Goal: Information Seeking & Learning: Learn about a topic

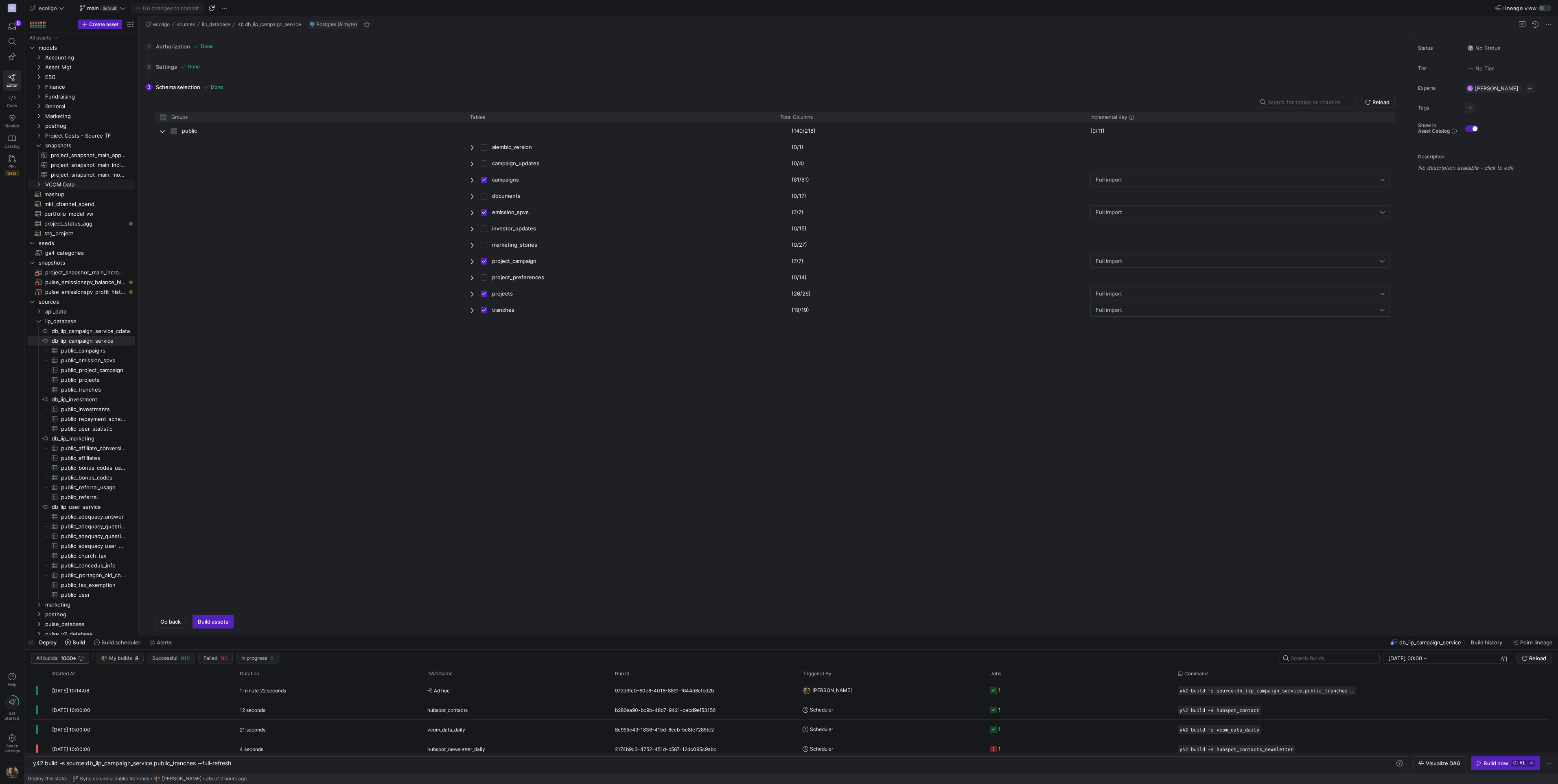
scroll to position [0, 165]
click at [58, 194] on span "mashup​​​​​​​​​​" at bounding box center [84, 195] width 81 height 10
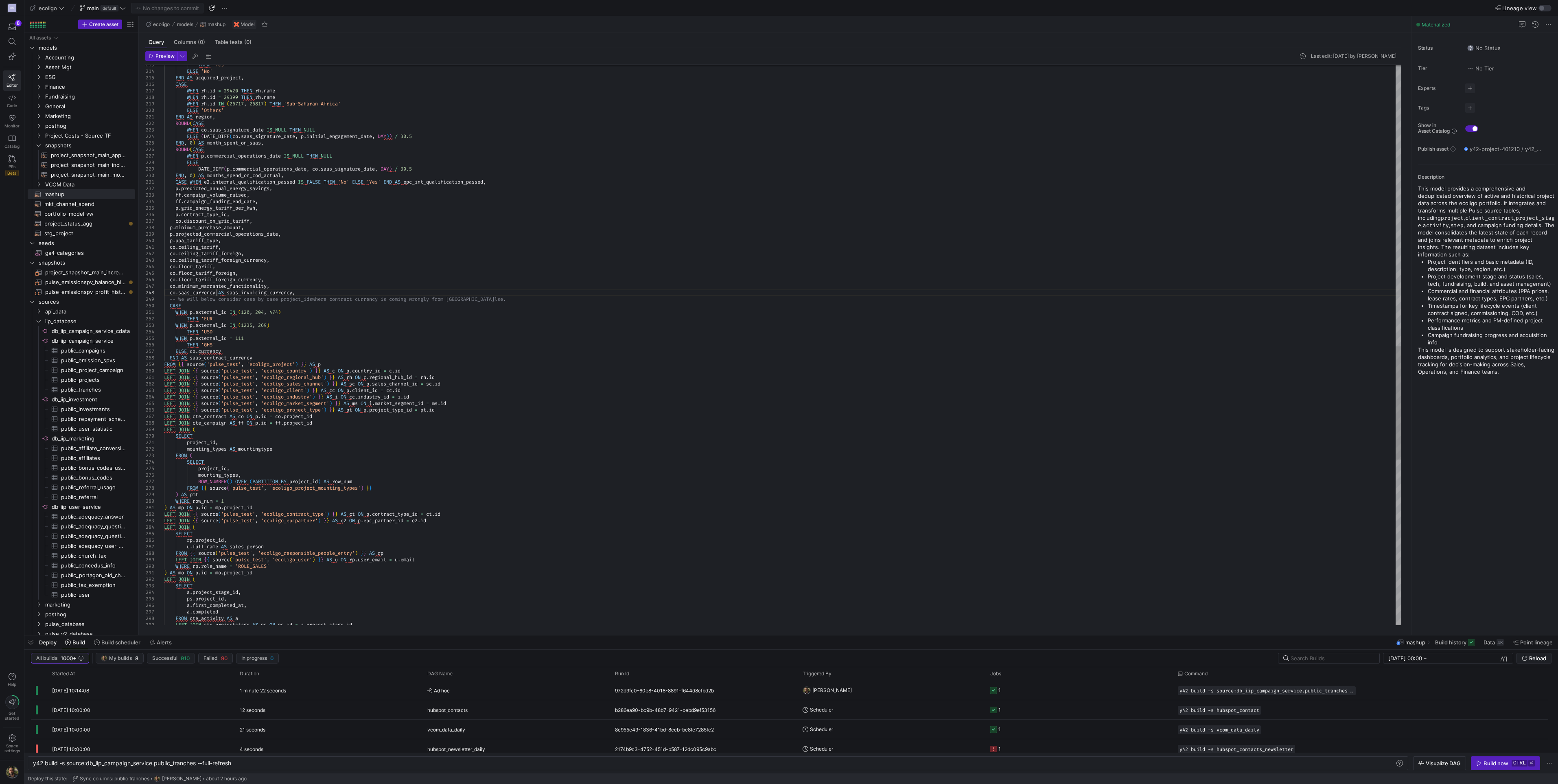
click at [218, 293] on div "LEFT JOIN cte_projectstage AS ps ON ps . id = a . project_stage_id ps . project…" at bounding box center [783, 59] width 1238 height 2768
click at [175, 293] on div "LEFT JOIN cte_projectstage AS ps ON ps . id = a . project_stage_id ps . project…" at bounding box center [783, 59] width 1238 height 2768
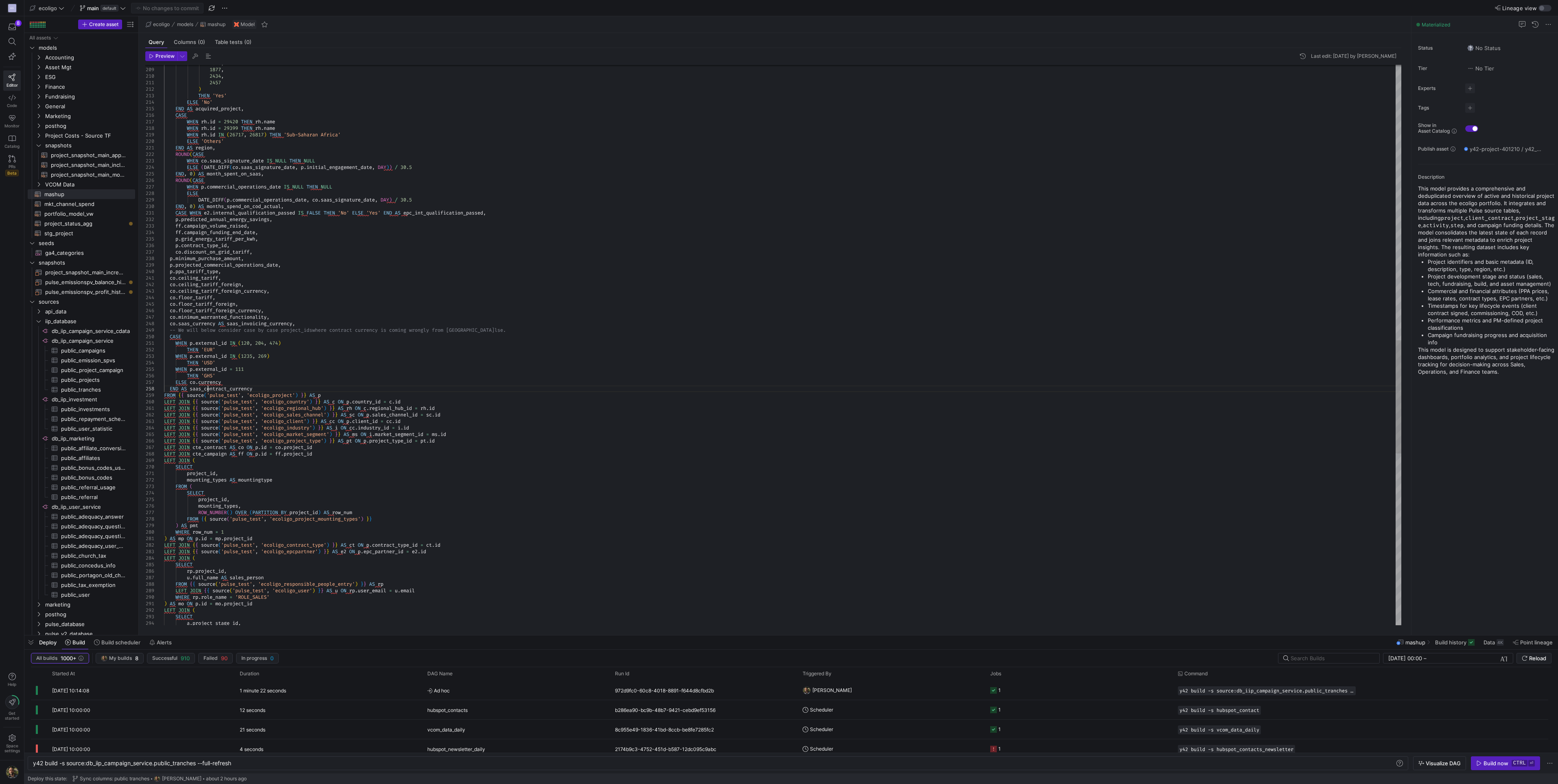
click at [209, 387] on div "LEFT JOIN ( SELECT a . project_stage_id , LEFT JOIN { { source ( 'pulse_test' ,…" at bounding box center [783, 89] width 1238 height 2768
click at [193, 380] on div "LEFT JOIN ( SELECT a . project_stage_id , LEFT JOIN { { source ( 'pulse_test' ,…" at bounding box center [783, 89] width 1238 height 2768
drag, startPoint x: 227, startPoint y: 380, endPoint x: 198, endPoint y: 382, distance: 29.1
click at [198, 382] on div "LEFT JOIN ( SELECT a . project_stage_id , LEFT JOIN { { source ( 'pulse_test' ,…" at bounding box center [783, 89] width 1238 height 2768
click at [194, 380] on div "LEFT JOIN ( SELECT a . project_stage_id , LEFT JOIN { { source ( 'pulse_test' ,…" at bounding box center [783, 89] width 1238 height 2768
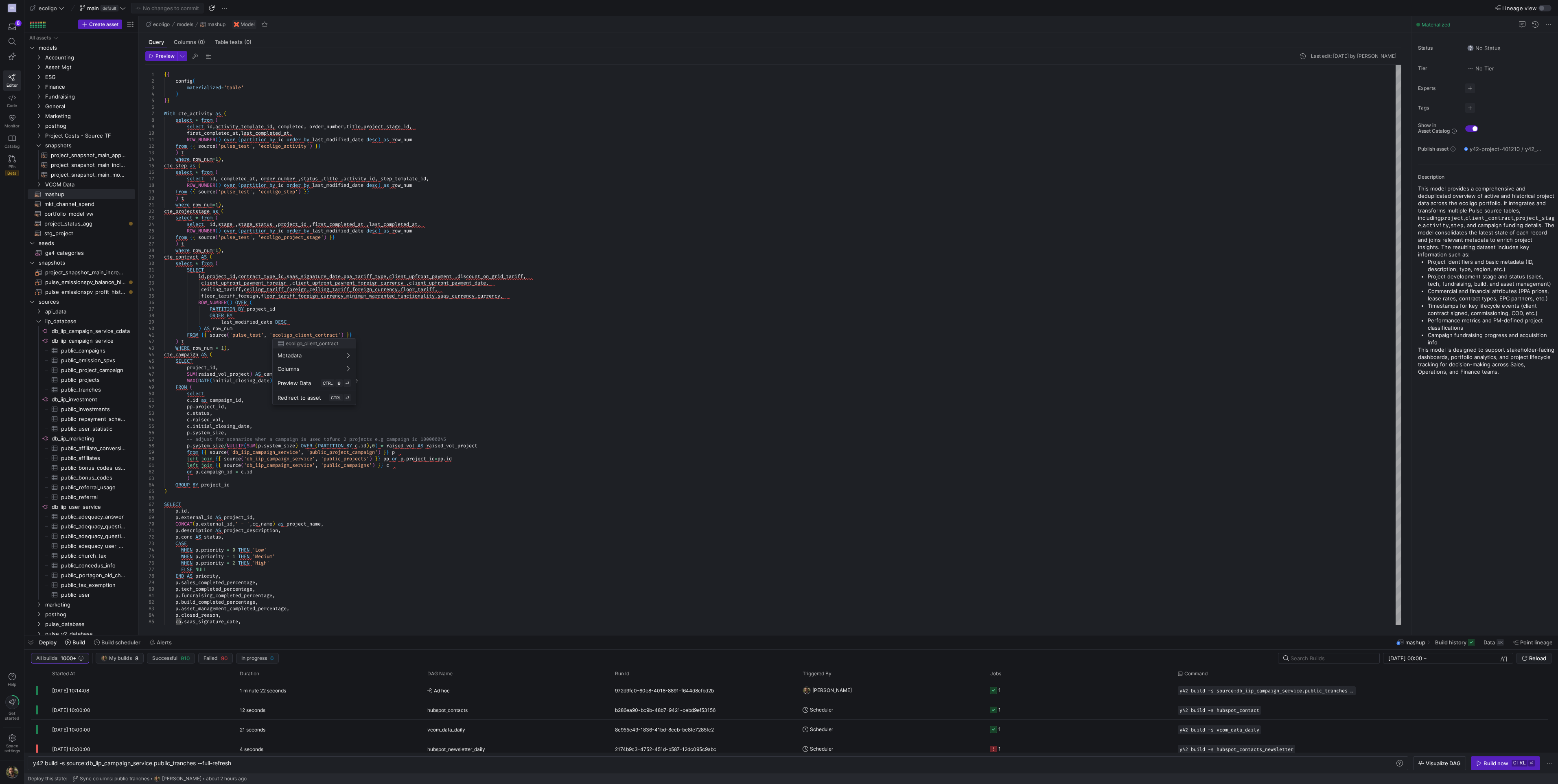
click at [340, 335] on div at bounding box center [779, 392] width 1558 height 784
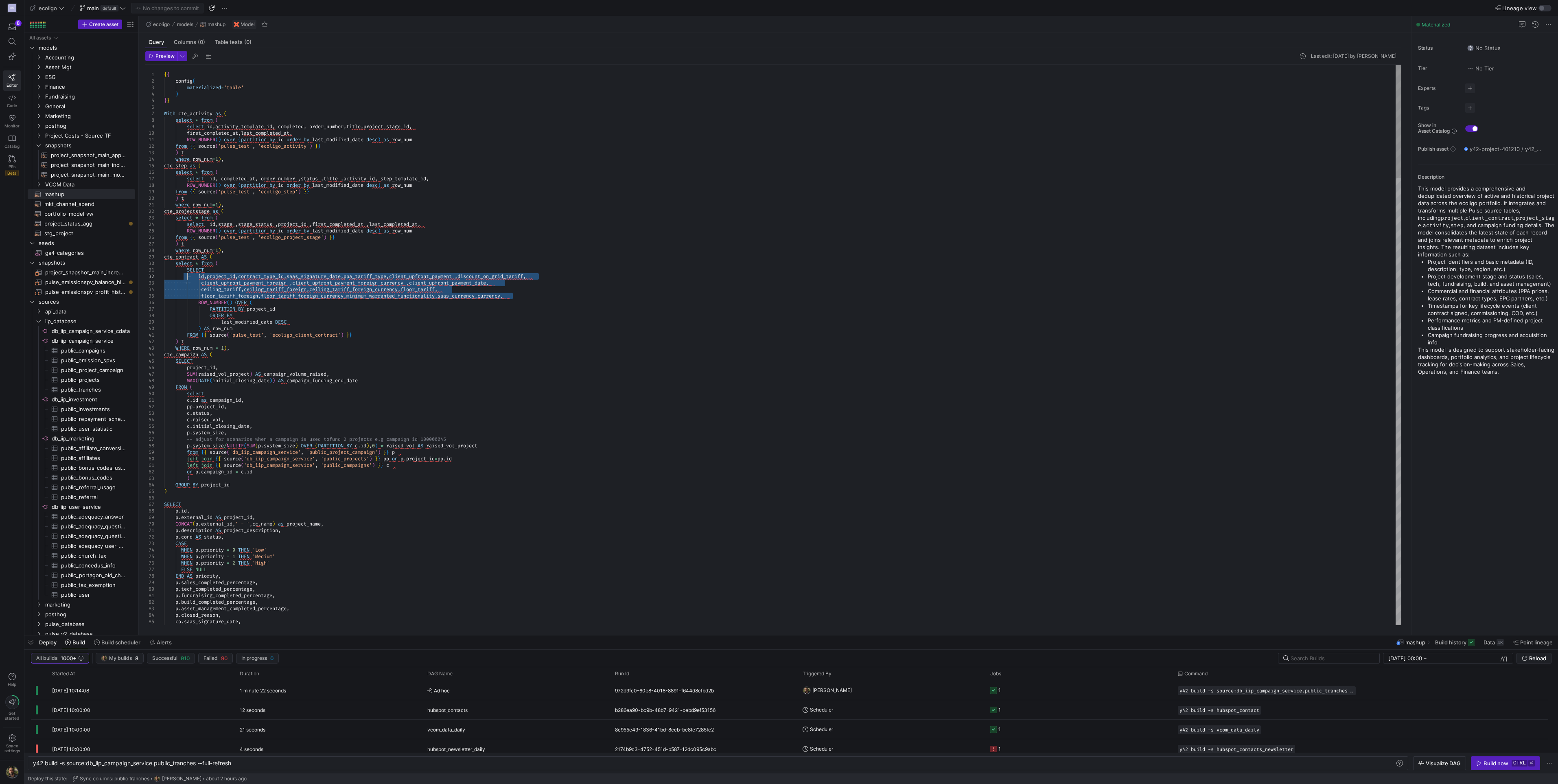
drag, startPoint x: 519, startPoint y: 294, endPoint x: 191, endPoint y: 277, distance: 328.4
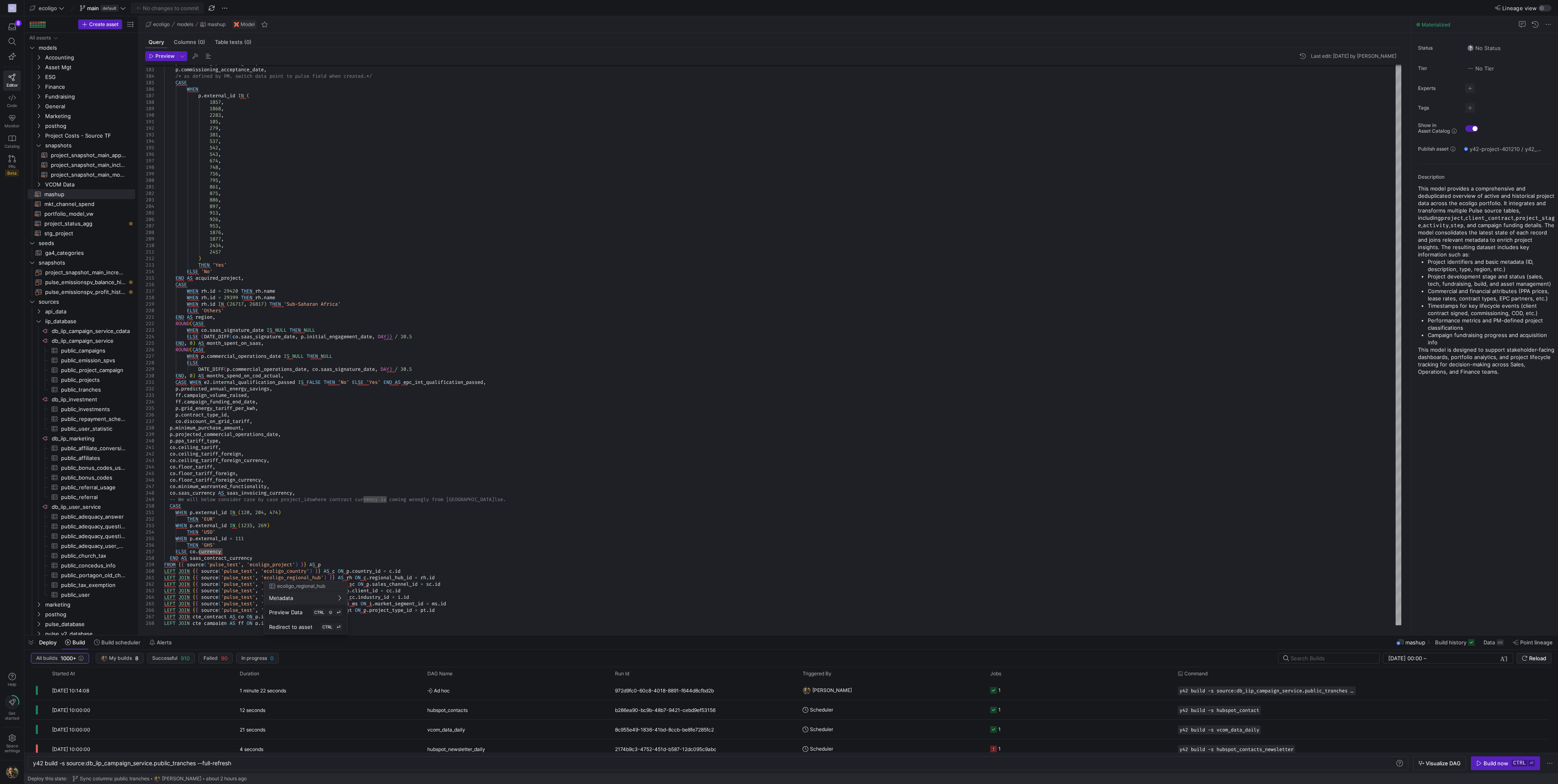
click at [199, 550] on div at bounding box center [779, 392] width 1558 height 784
type textarea "WHEN p.external_id IN (120, 204, 474) THEN 'EUR' WHEN p.external_id IN (1235, 2…"
click at [209, 552] on div "p . commercial_operations_date , p . commissioning_acceptance_date , /* as defi…" at bounding box center [783, 259] width 1238 height 2768
click at [598, 343] on div at bounding box center [779, 392] width 1558 height 784
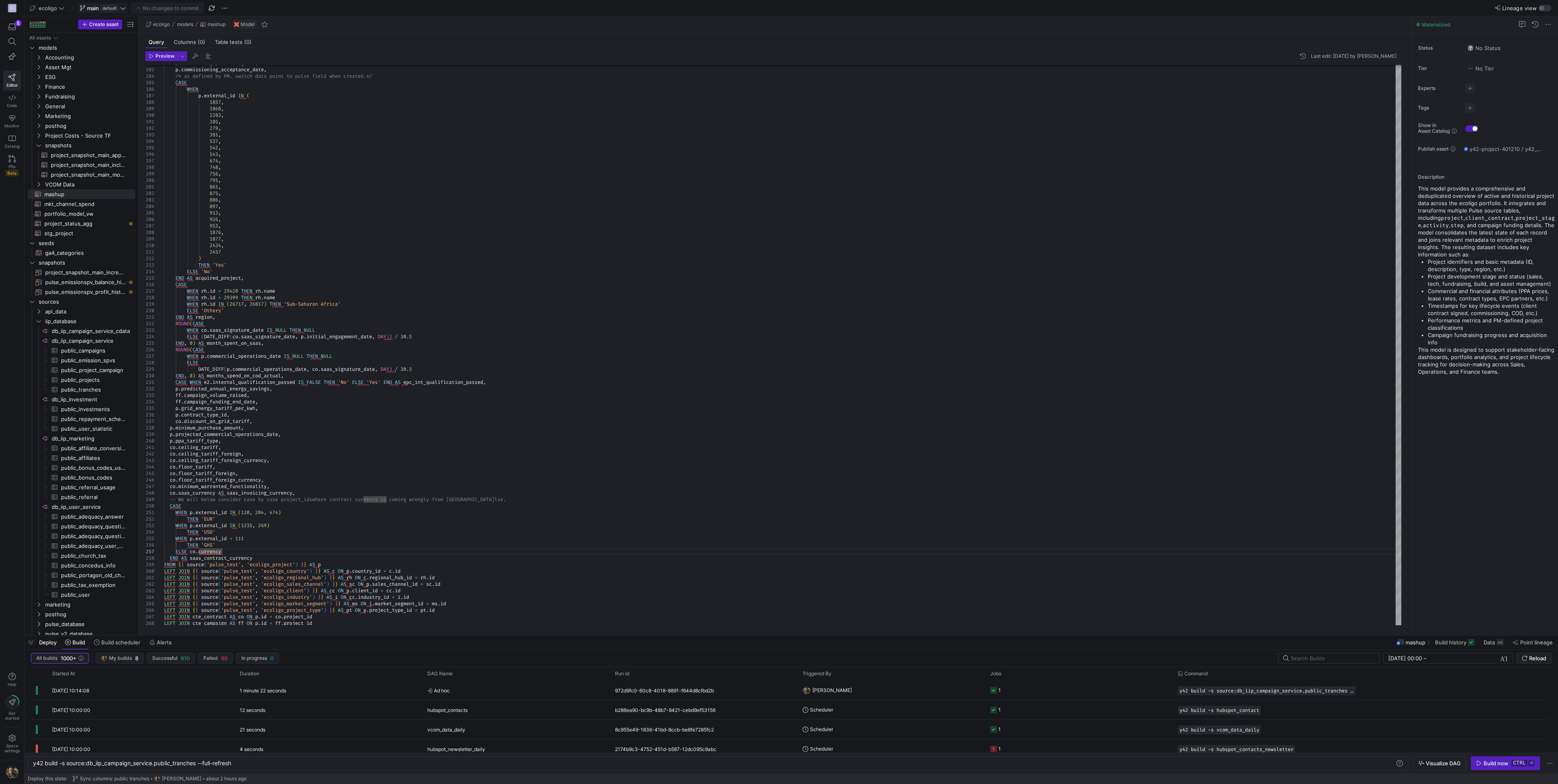
click at [125, 9] on icon at bounding box center [122, 8] width 6 height 6
click at [249, 10] on div at bounding box center [779, 392] width 1558 height 784
click at [224, 7] on span "button" at bounding box center [224, 8] width 10 height 10
click at [261, 47] on span "Open Git history" at bounding box center [253, 46] width 42 height 6
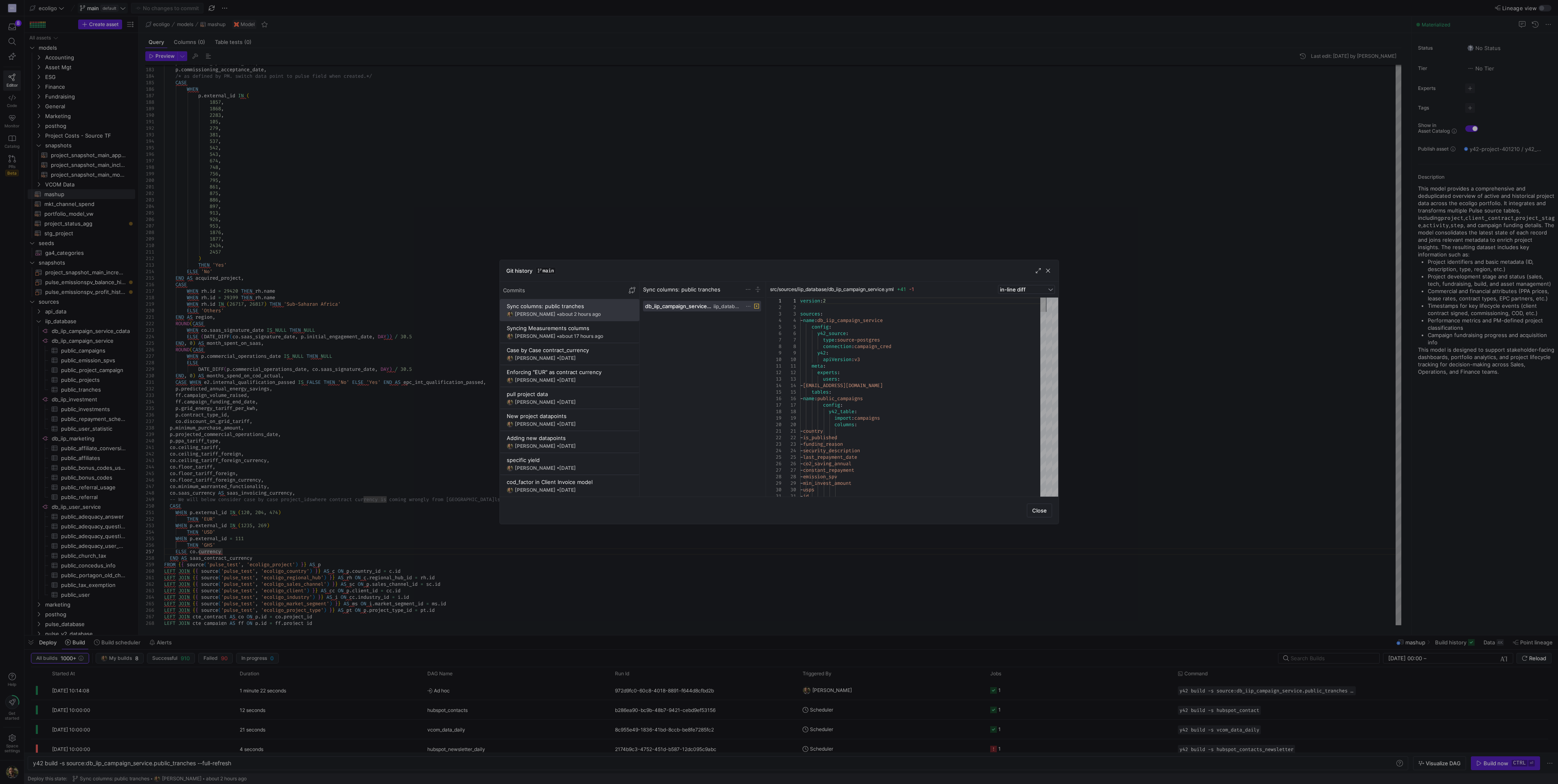
click at [549, 289] on div "Commits" at bounding box center [570, 290] width 140 height 18
click at [682, 293] on div "Sync columns: public tranches" at bounding box center [702, 289] width 125 height 16
click at [1046, 298] on div at bounding box center [1052, 305] width 12 height 14
click at [587, 391] on div "edit saas_contract source" at bounding box center [569, 392] width 125 height 6
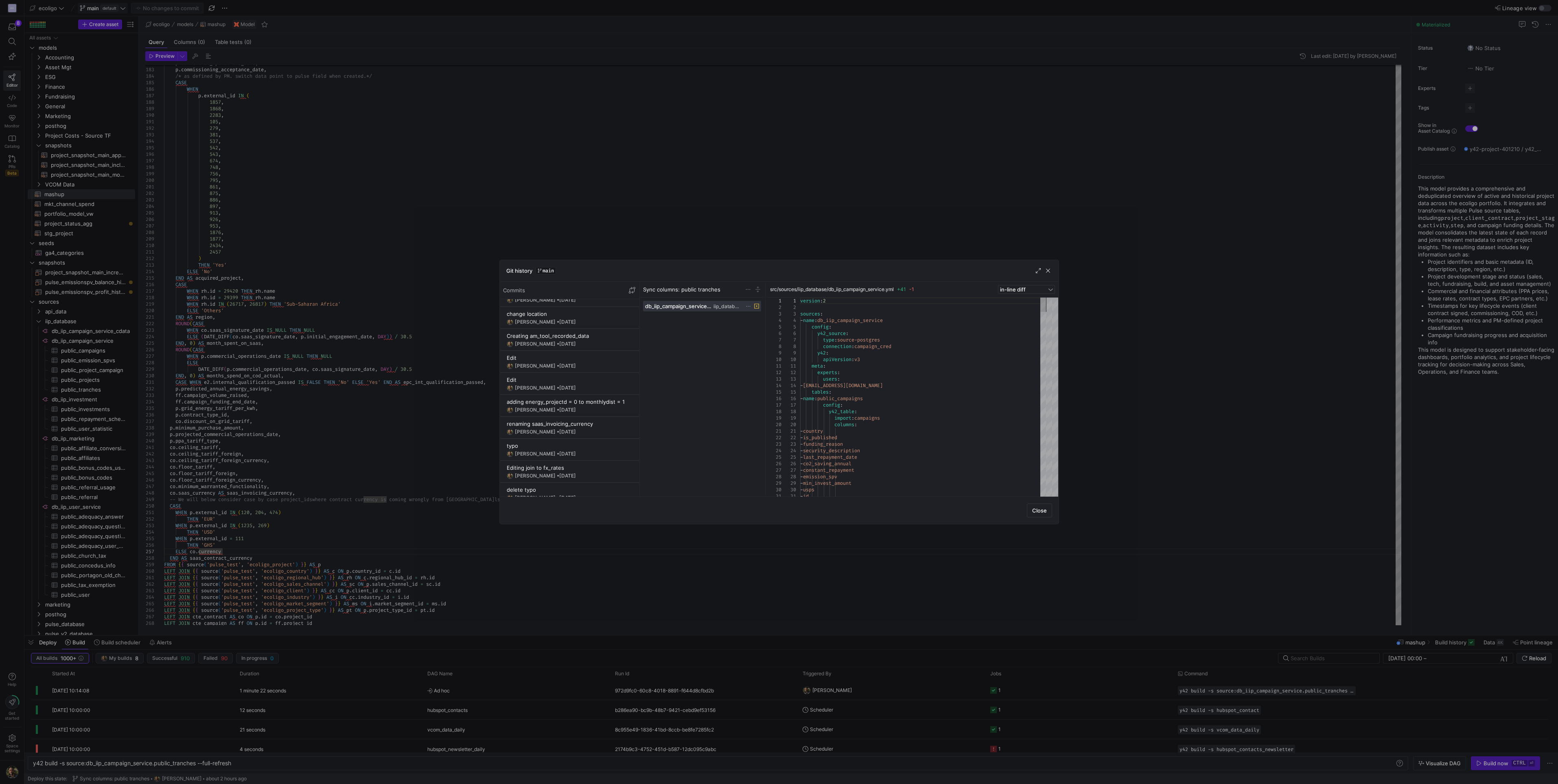
scroll to position [4545, 0]
click at [594, 426] on div "[PERSON_NAME] • [DATE]" at bounding box center [569, 428] width 125 height 6
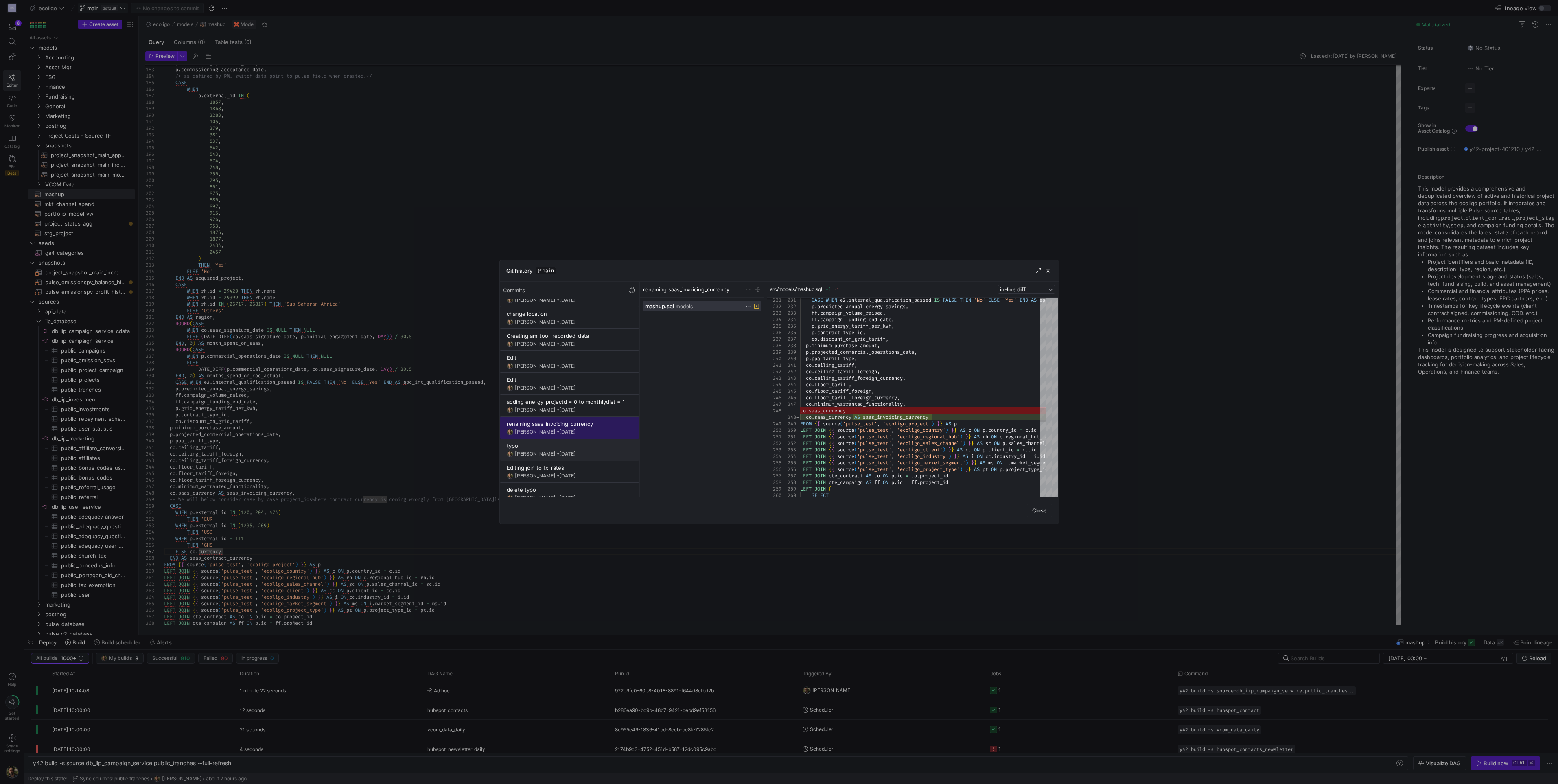
scroll to position [4541, 0]
click at [541, 380] on div "Edit" at bounding box center [569, 380] width 125 height 6
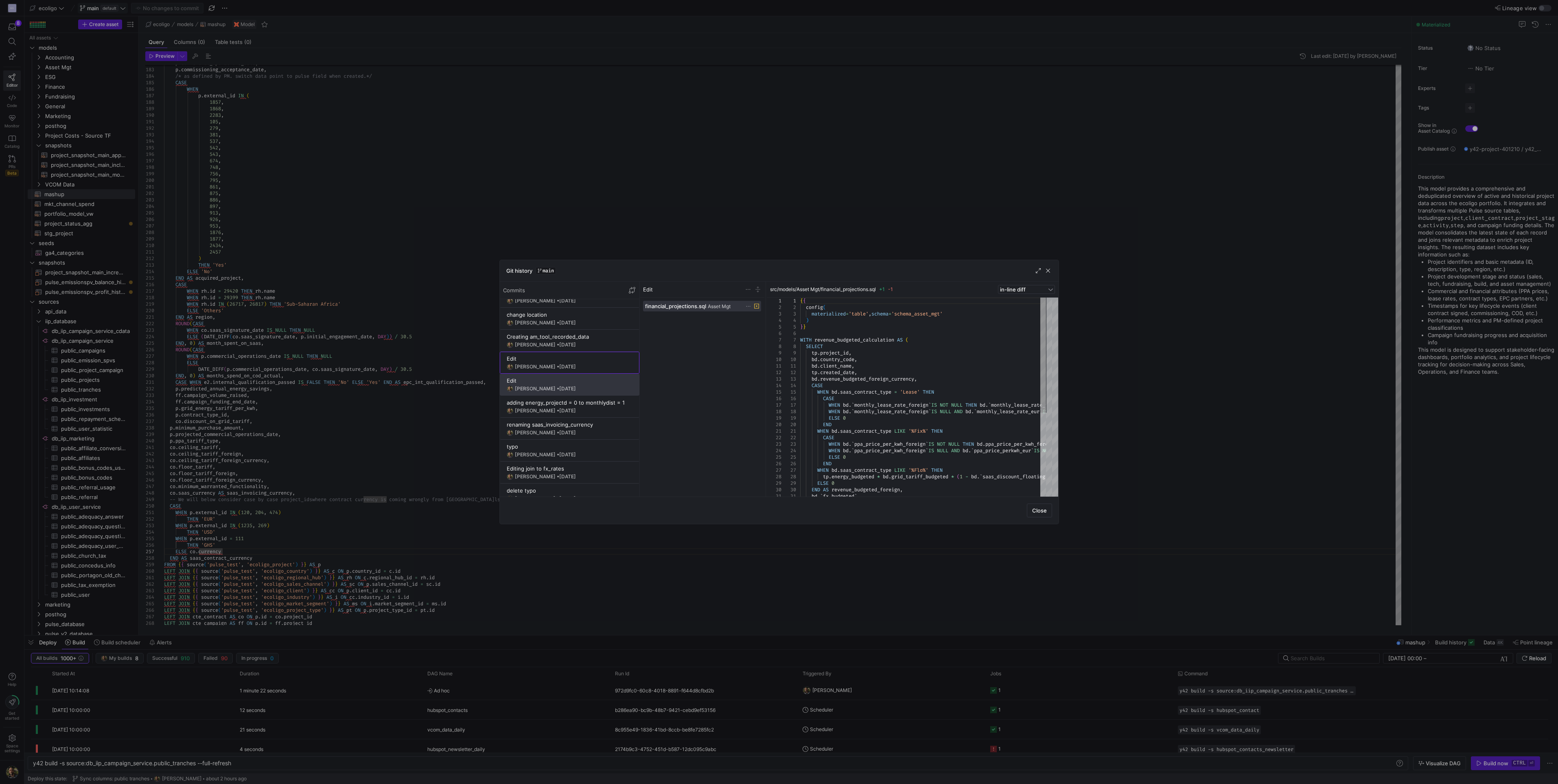
click at [589, 360] on div "Edit" at bounding box center [569, 359] width 125 height 6
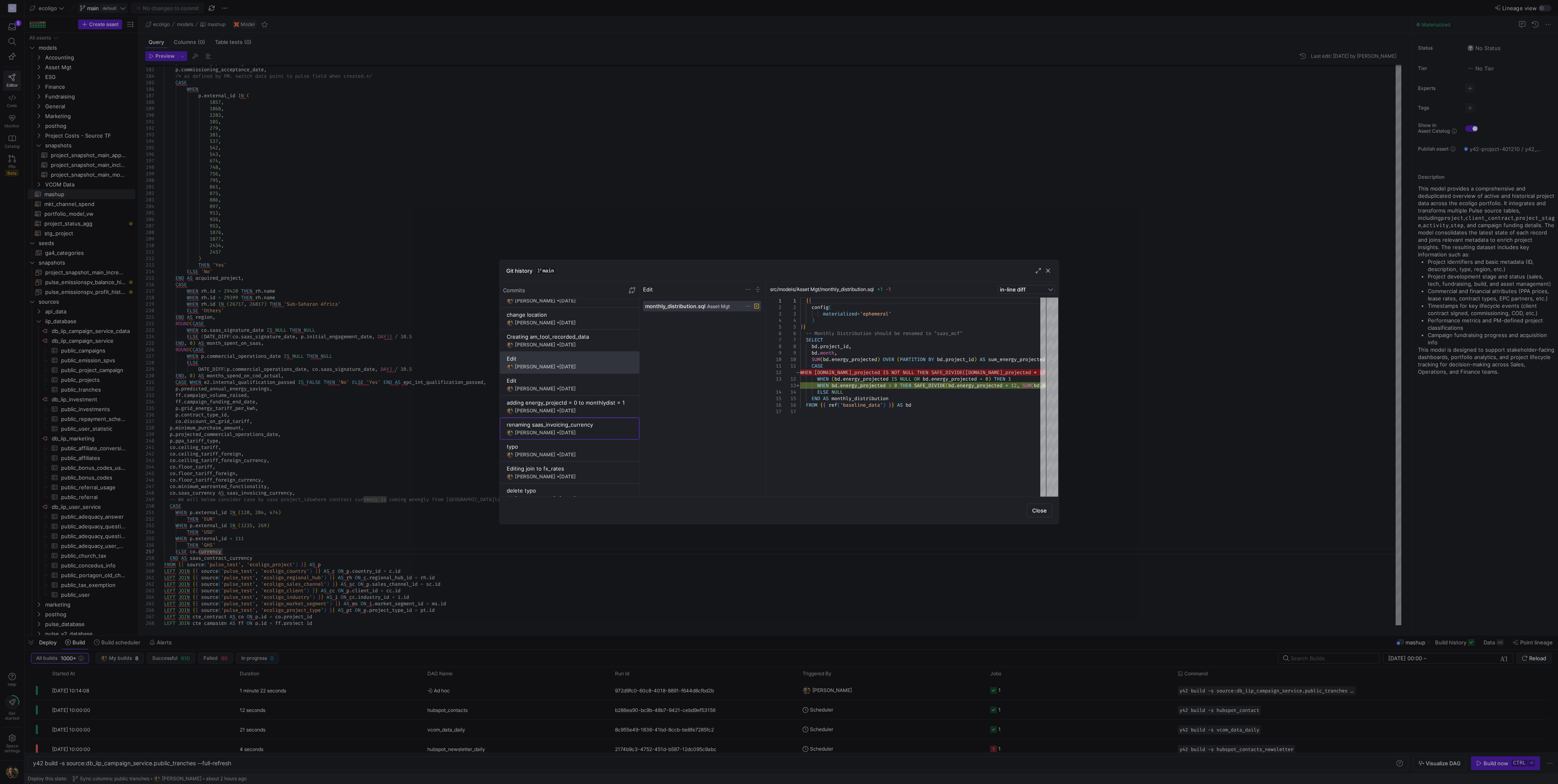
click at [595, 428] on y42-git-commit-item "renaming saas_invoicing_currency [PERSON_NAME] • [DATE]" at bounding box center [569, 429] width 125 height 14
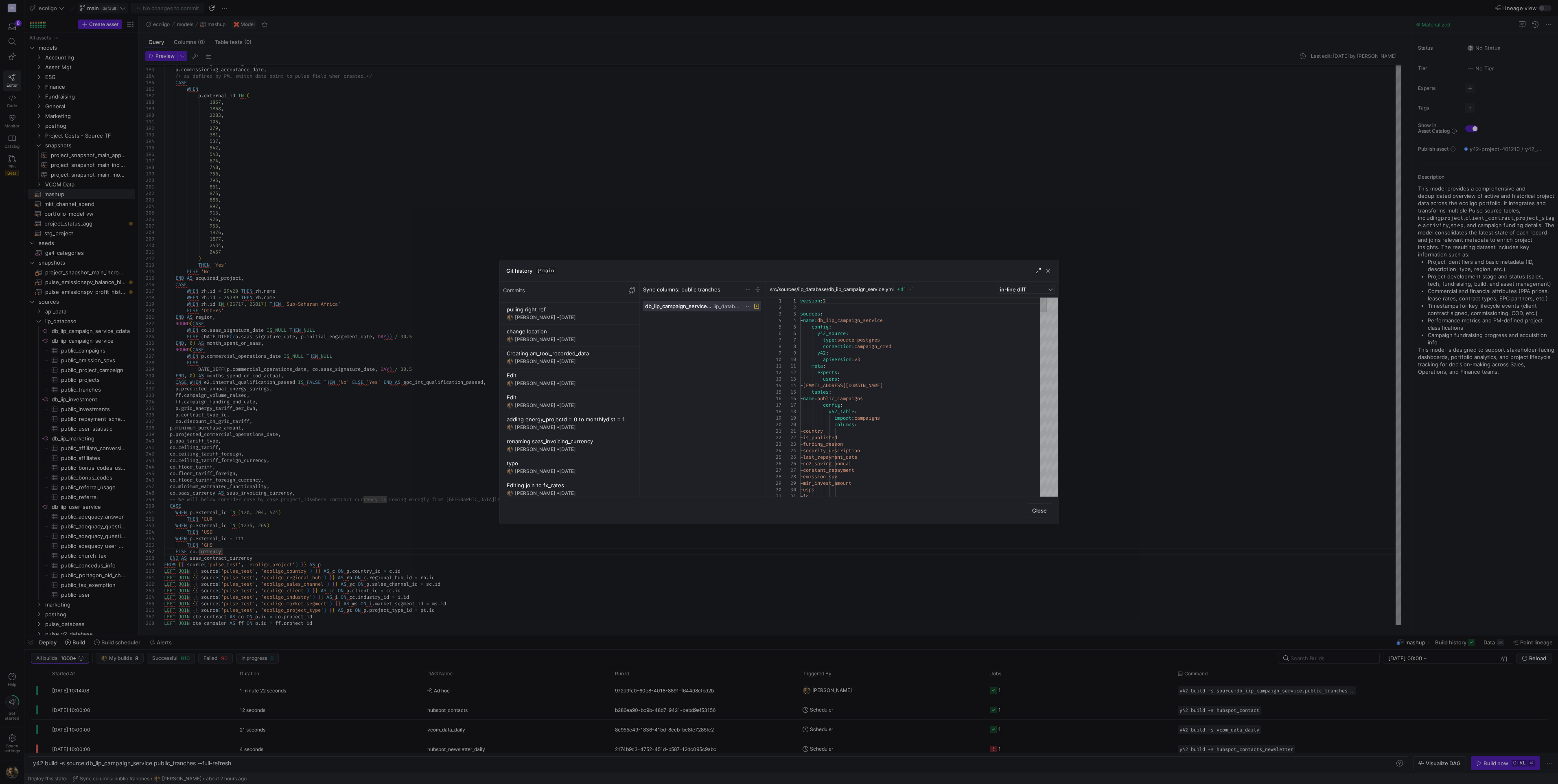
scroll to position [4523, 0]
click at [611, 447] on div "[PERSON_NAME] • [DATE]" at bounding box center [569, 450] width 125 height 6
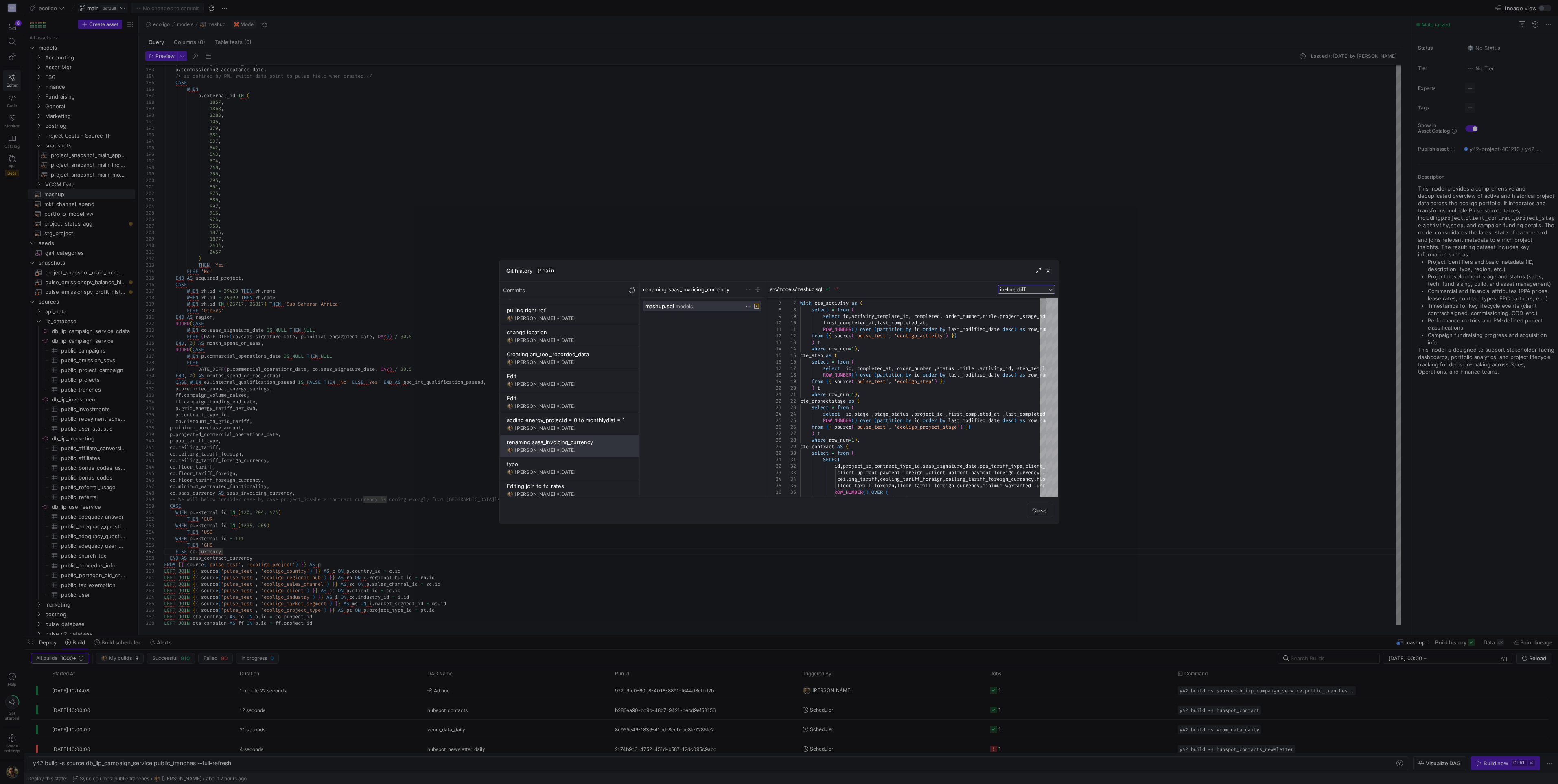
click at [1050, 290] on div at bounding box center [1051, 289] width 5 height 6
click at [1050, 290] on div at bounding box center [779, 392] width 1558 height 784
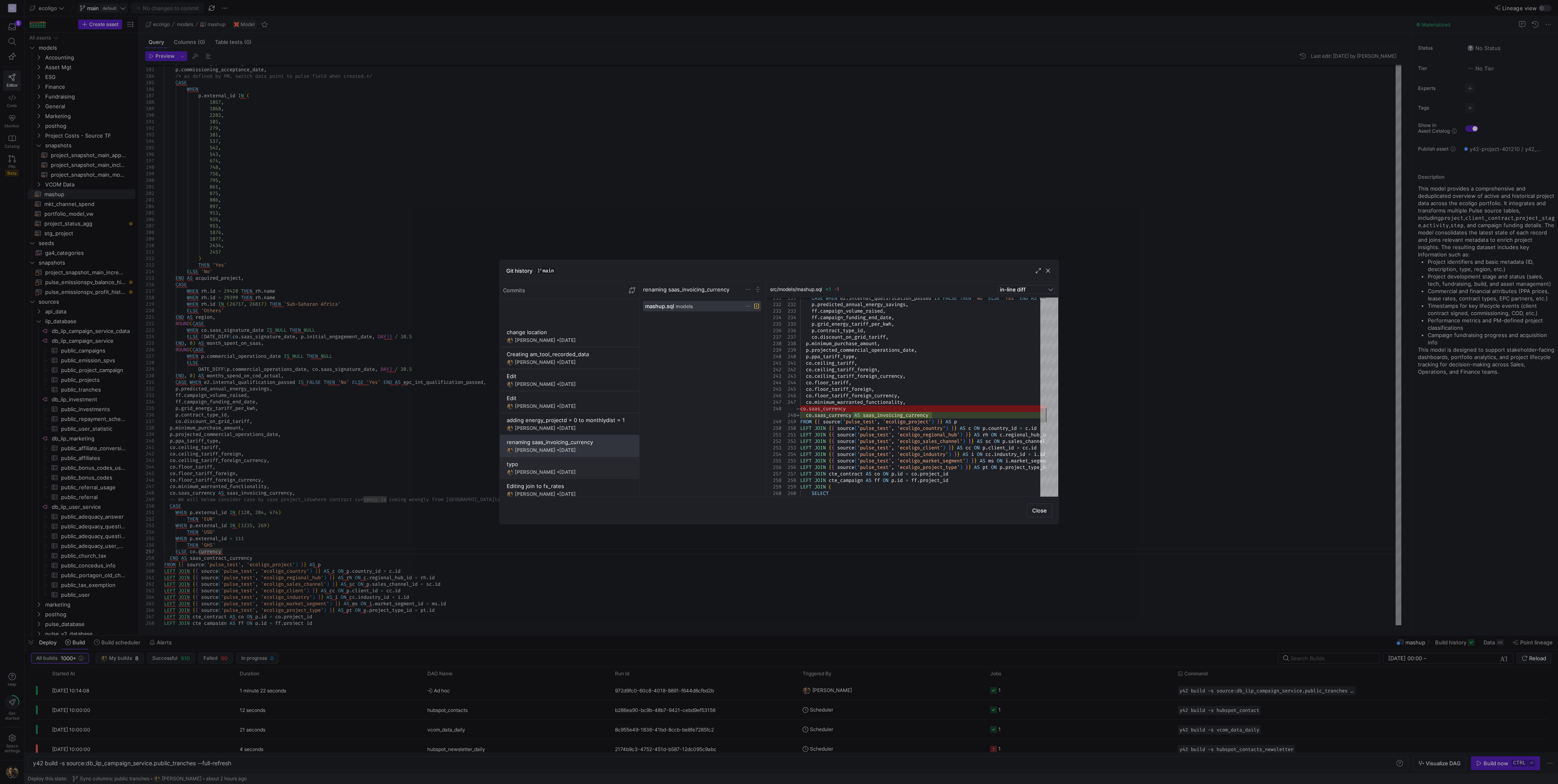
scroll to position [4721, 0]
click at [1132, 503] on div at bounding box center [779, 392] width 1558 height 784
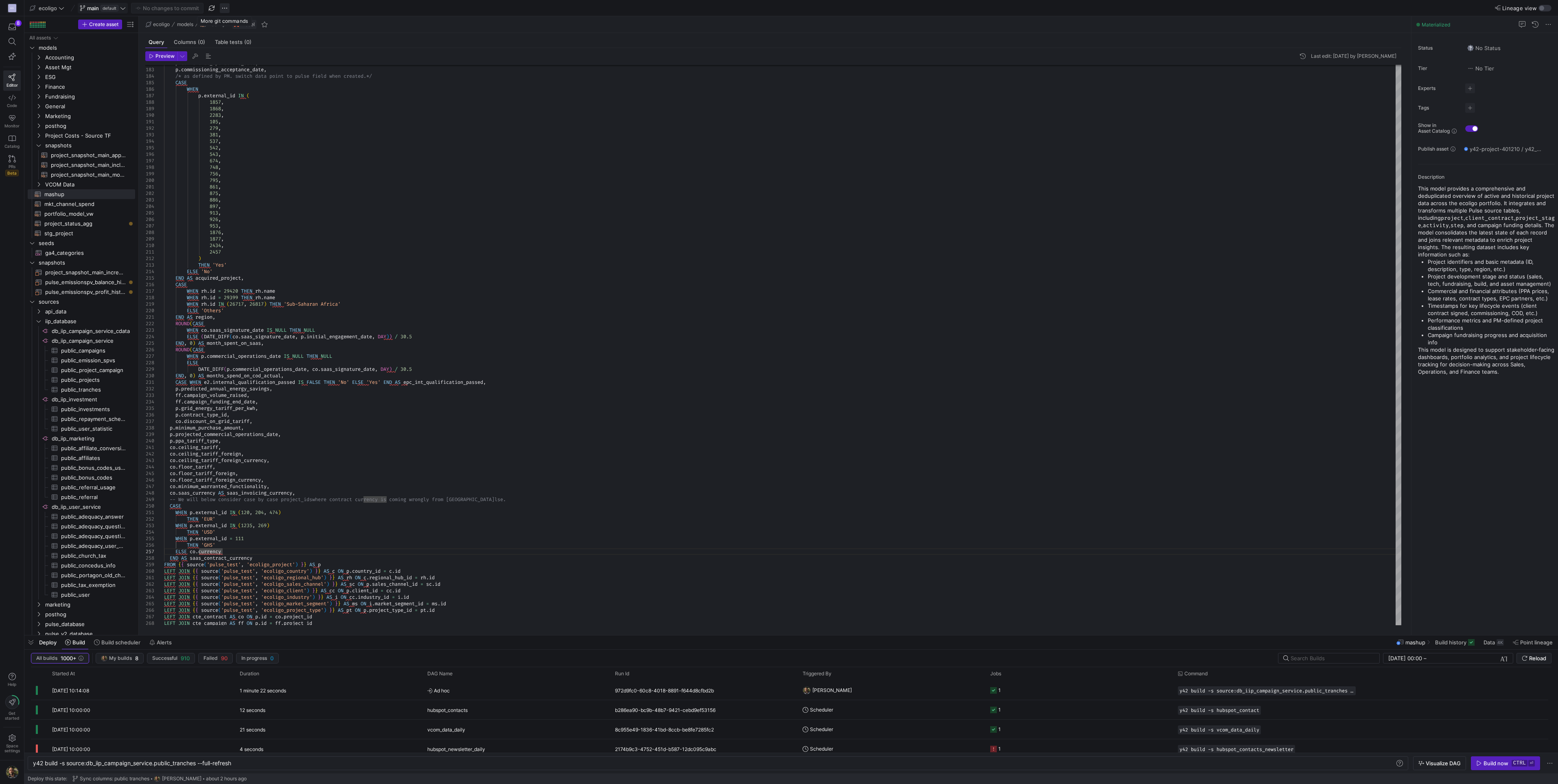
click at [221, 11] on span "button" at bounding box center [224, 8] width 10 height 10
click at [261, 43] on span "Open Git history" at bounding box center [253, 46] width 42 height 6
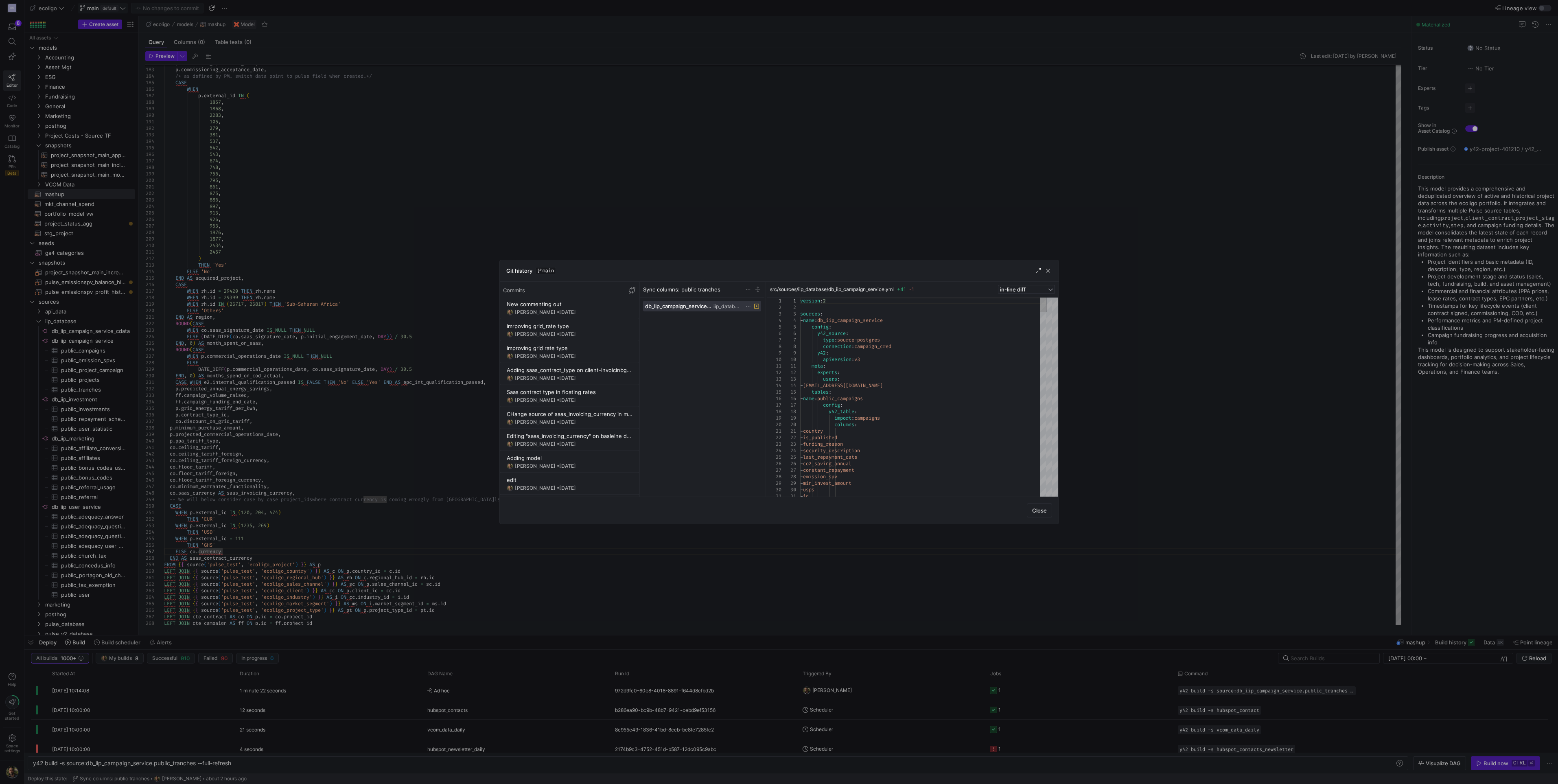
scroll to position [794, 0]
click at [575, 420] on span "[DATE]" at bounding box center [567, 421] width 17 height 6
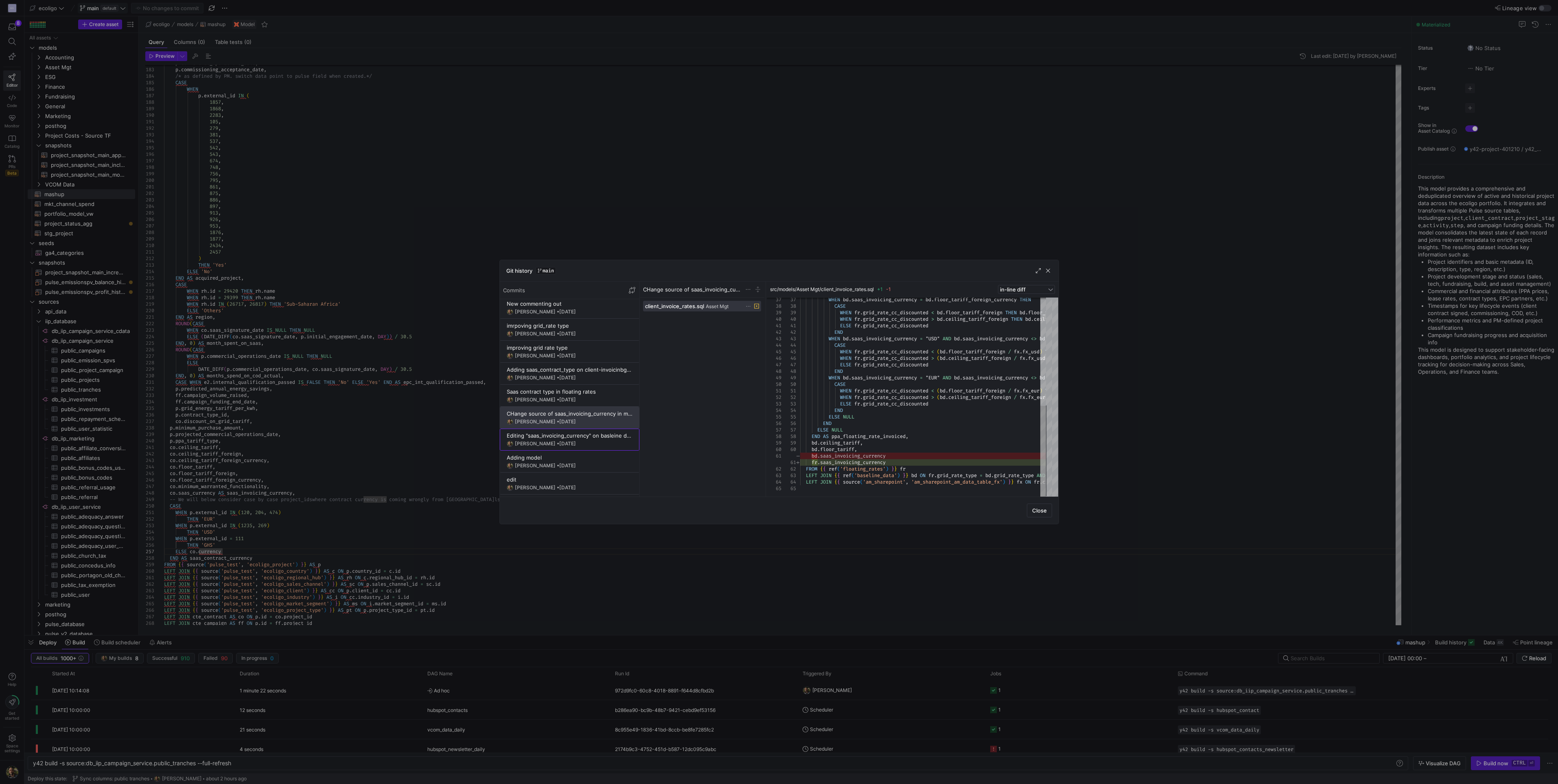
click at [571, 439] on y42-git-commit-item "Editing "saas_invoicing_currency" on basleine data model [PERSON_NAME] • [DATE]" at bounding box center [569, 439] width 125 height 14
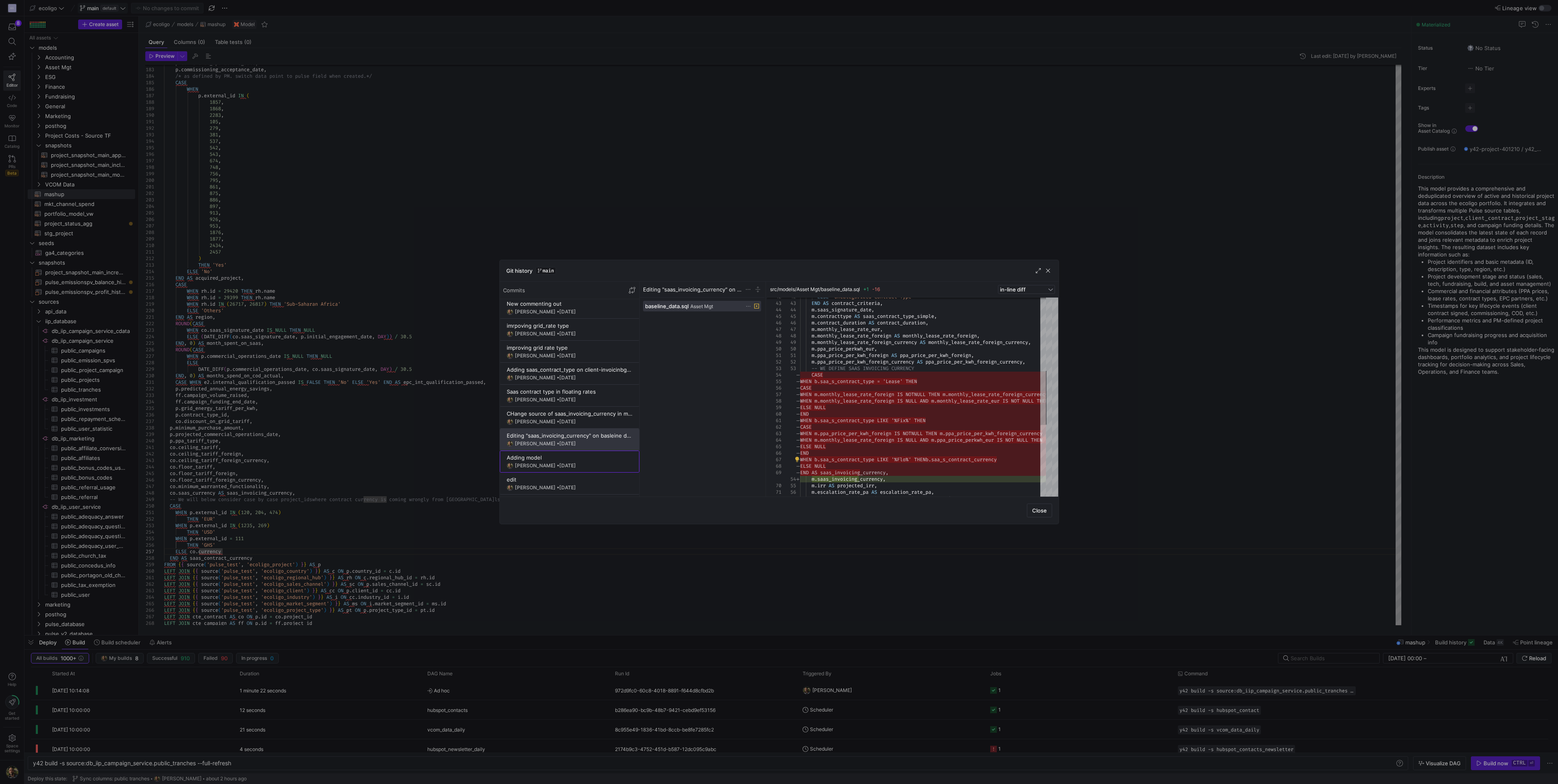
click at [569, 466] on span "[DATE]" at bounding box center [567, 466] width 17 height 6
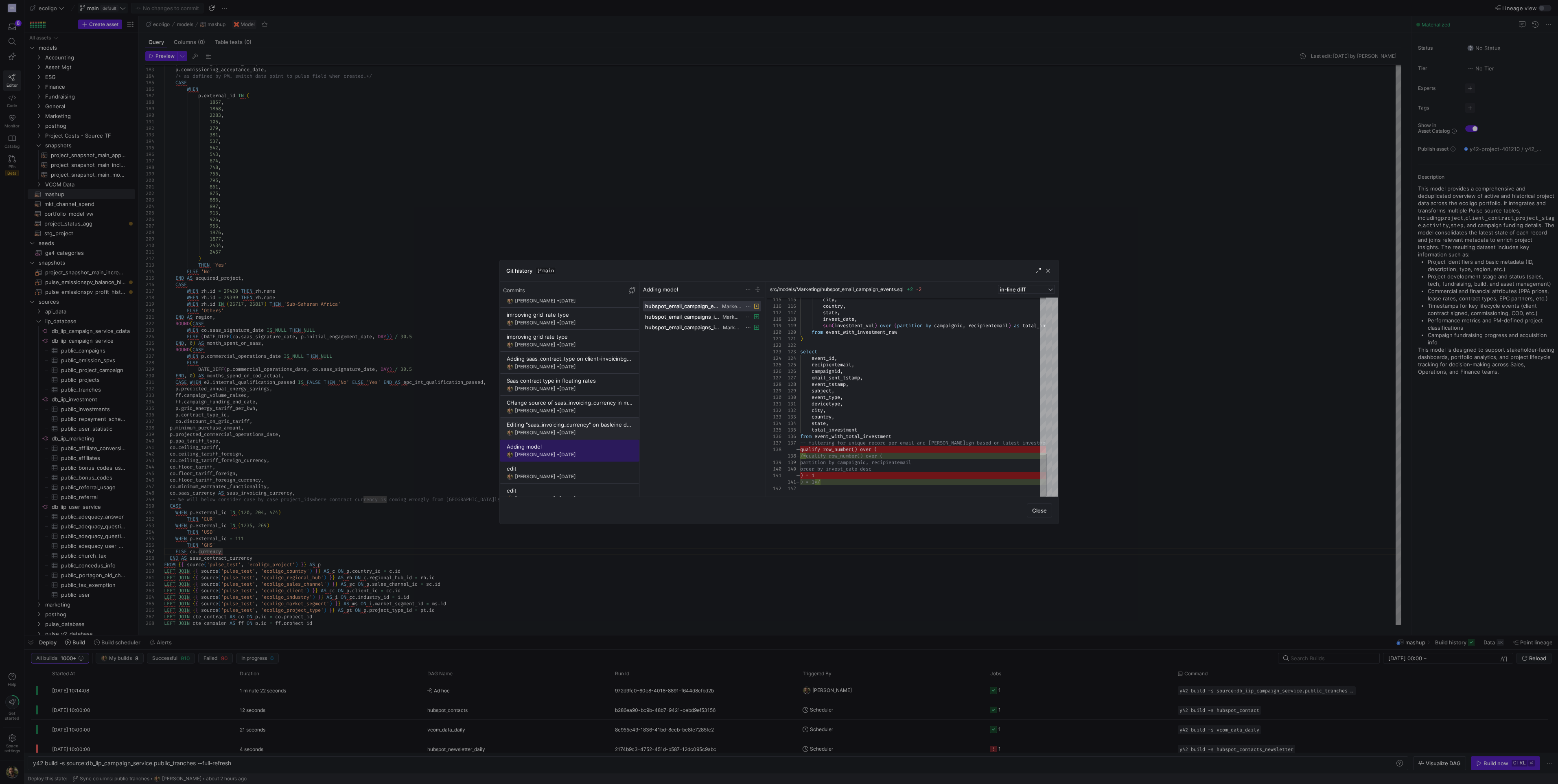
scroll to position [804, 0]
click at [543, 426] on div "Editing "saas_invoicing_currency" on basleine data model" at bounding box center [569, 425] width 125 height 6
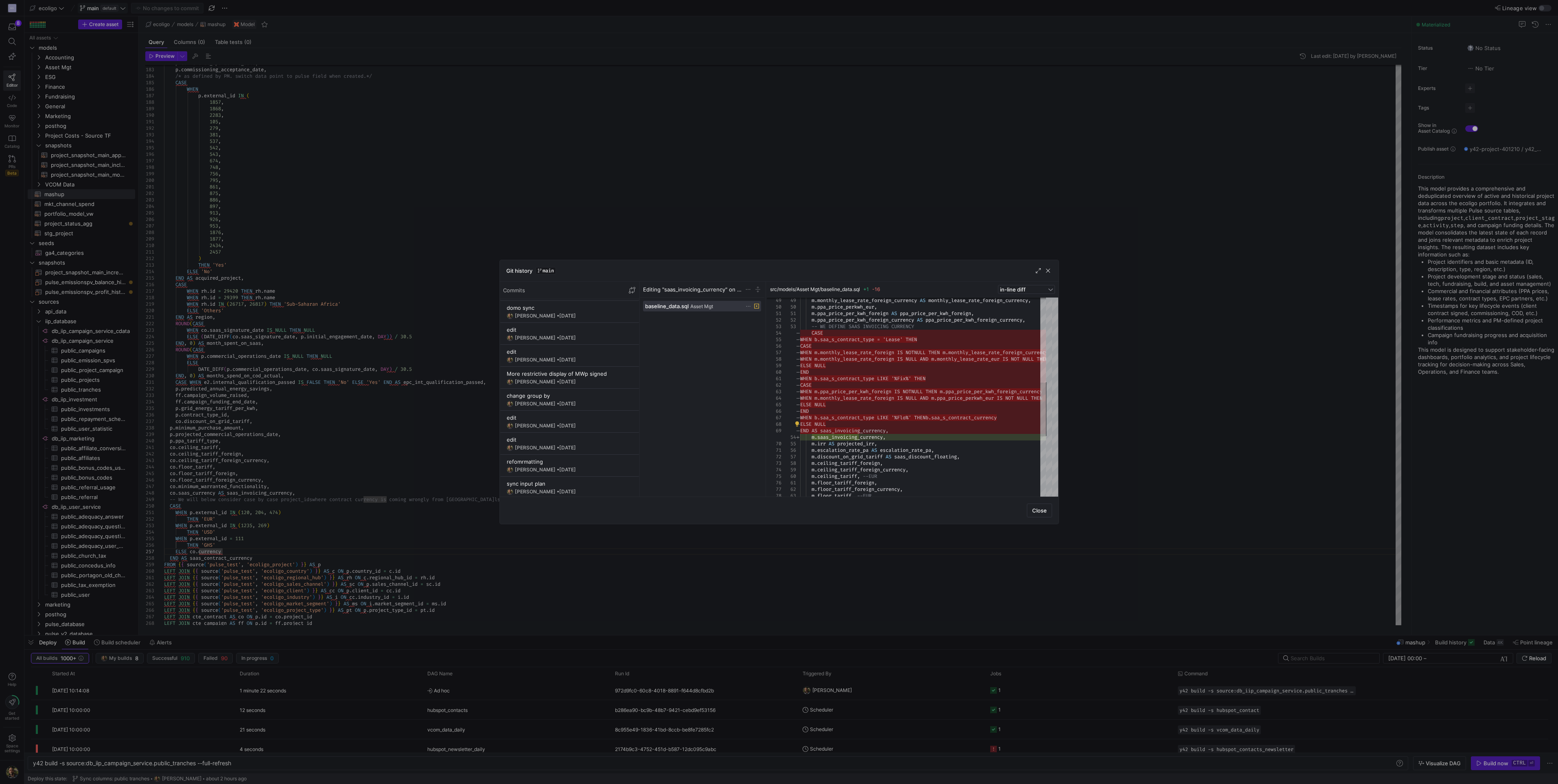
scroll to position [1229, 0]
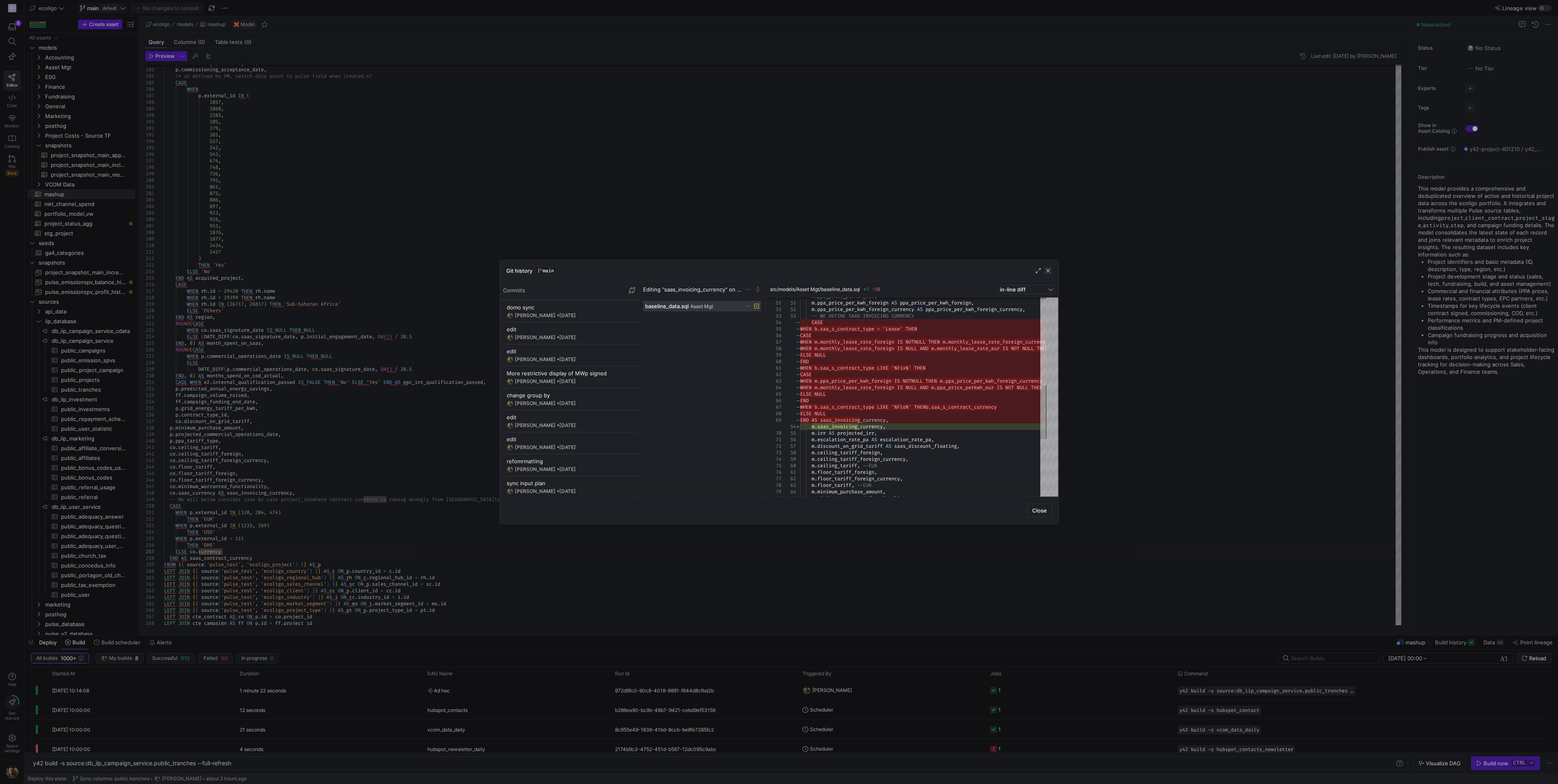
click at [1050, 270] on span "button" at bounding box center [1048, 271] width 8 height 8
